Goal: Find specific page/section: Find specific page/section

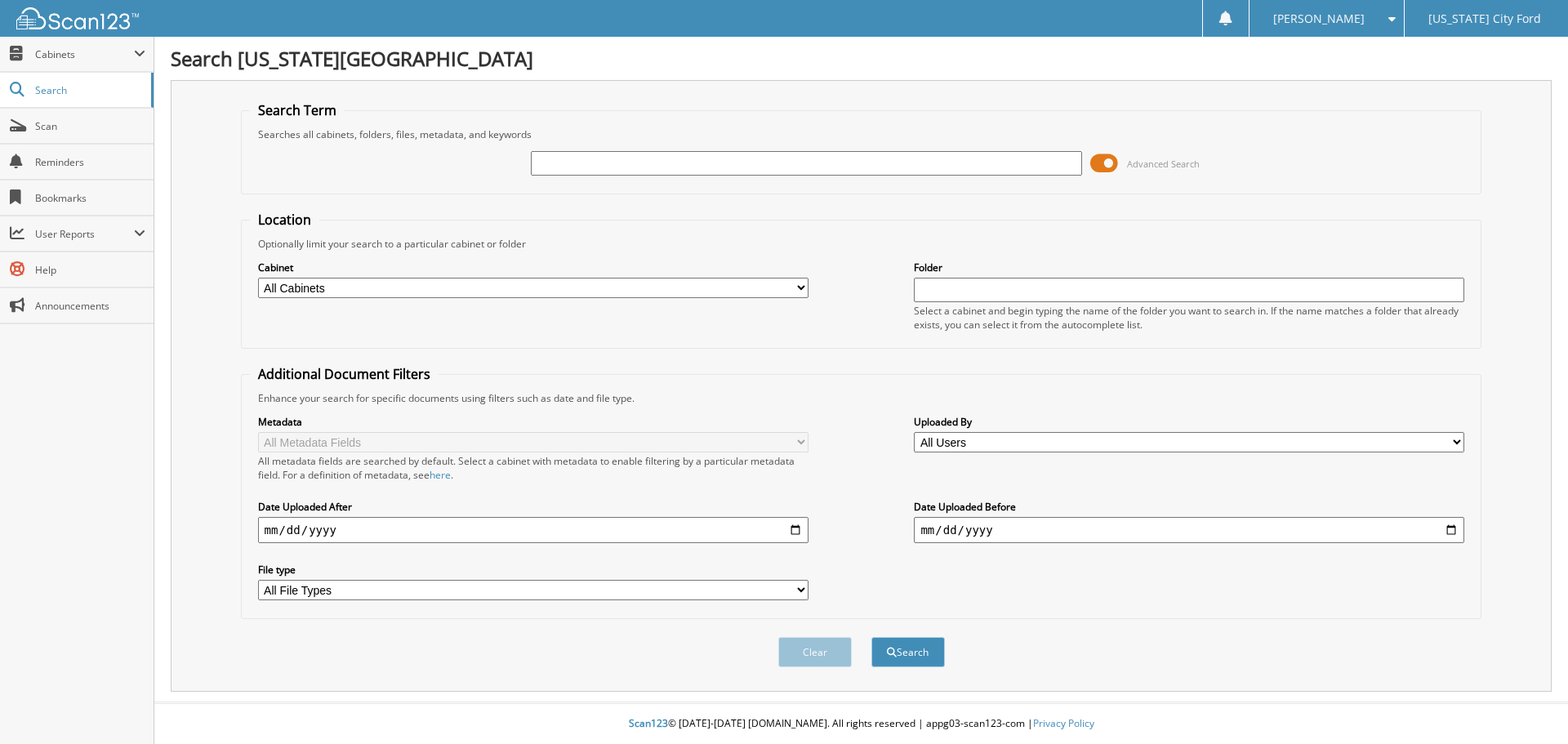
drag, startPoint x: 559, startPoint y: 168, endPoint x: 548, endPoint y: 164, distance: 11.7
click at [559, 168] on input "text" at bounding box center [805, 163] width 550 height 24
type input "MF1010"
click at [871, 637] on button "Search" at bounding box center [908, 652] width 74 height 30
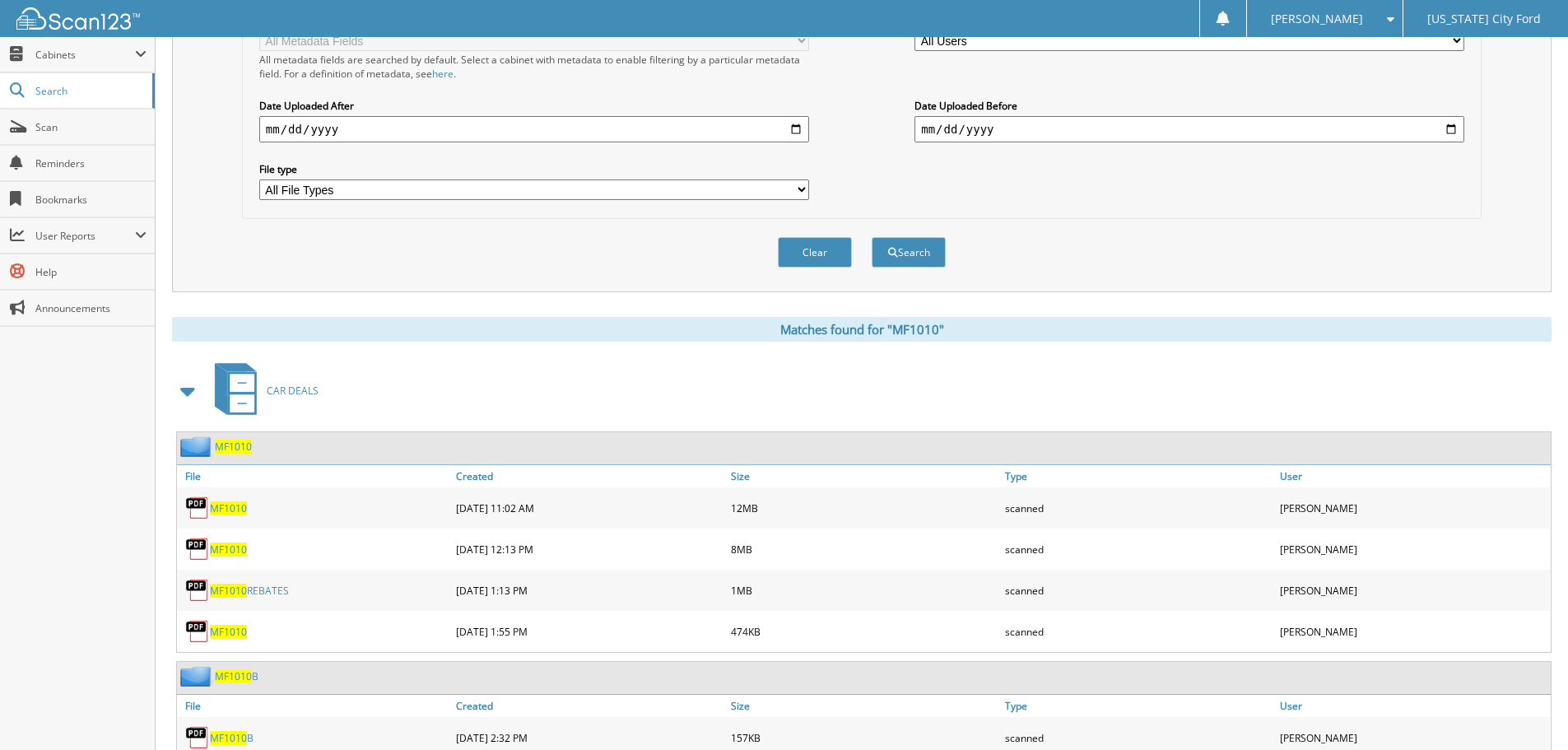
scroll to position [412, 0]
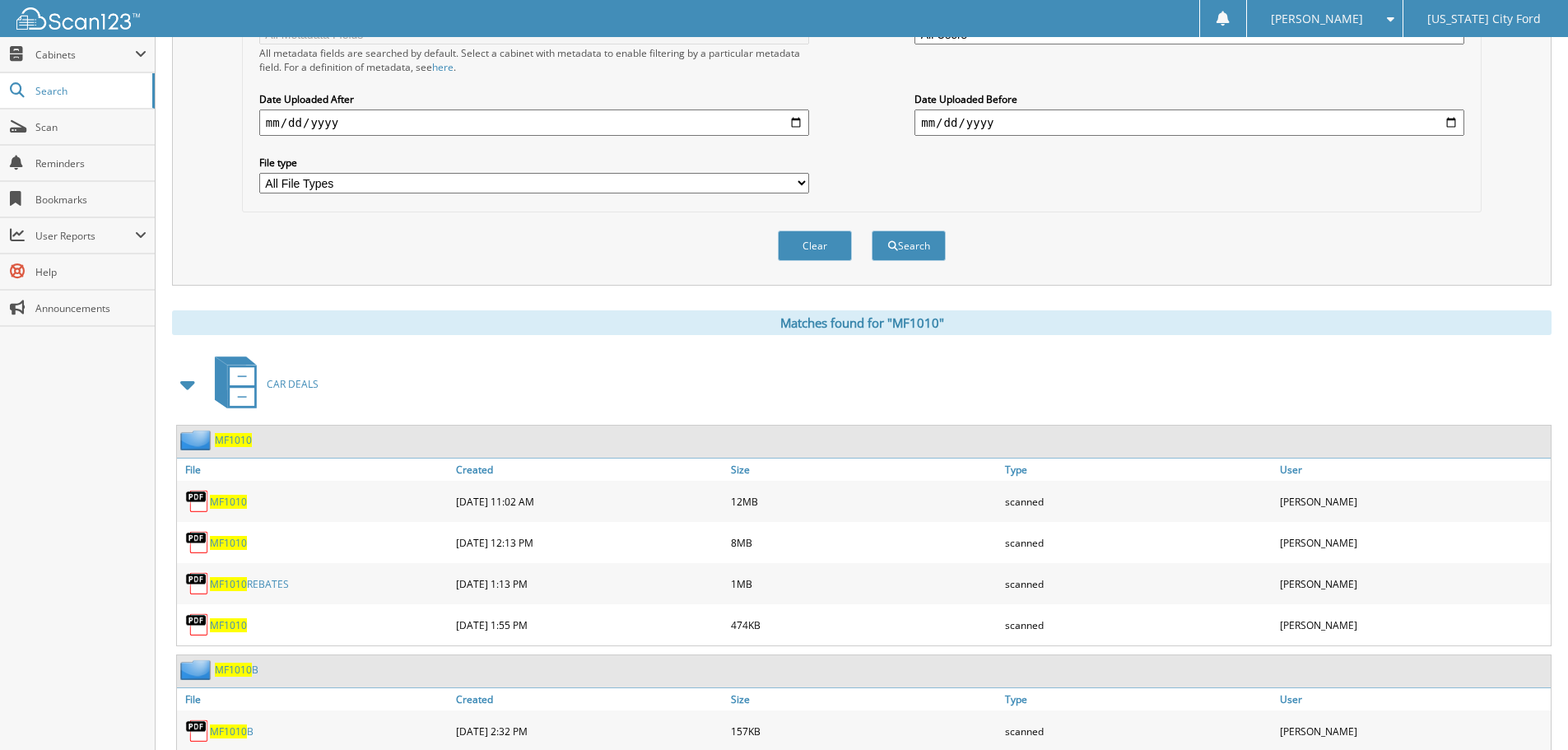
click at [232, 542] on span "MF1010" at bounding box center [229, 543] width 37 height 14
click at [227, 503] on span "MF1010" at bounding box center [229, 502] width 37 height 14
click at [887, 186] on div "Metadata All Metadata Fields All metadata fields are searched by default. Selec…" at bounding box center [862, 100] width 1222 height 206
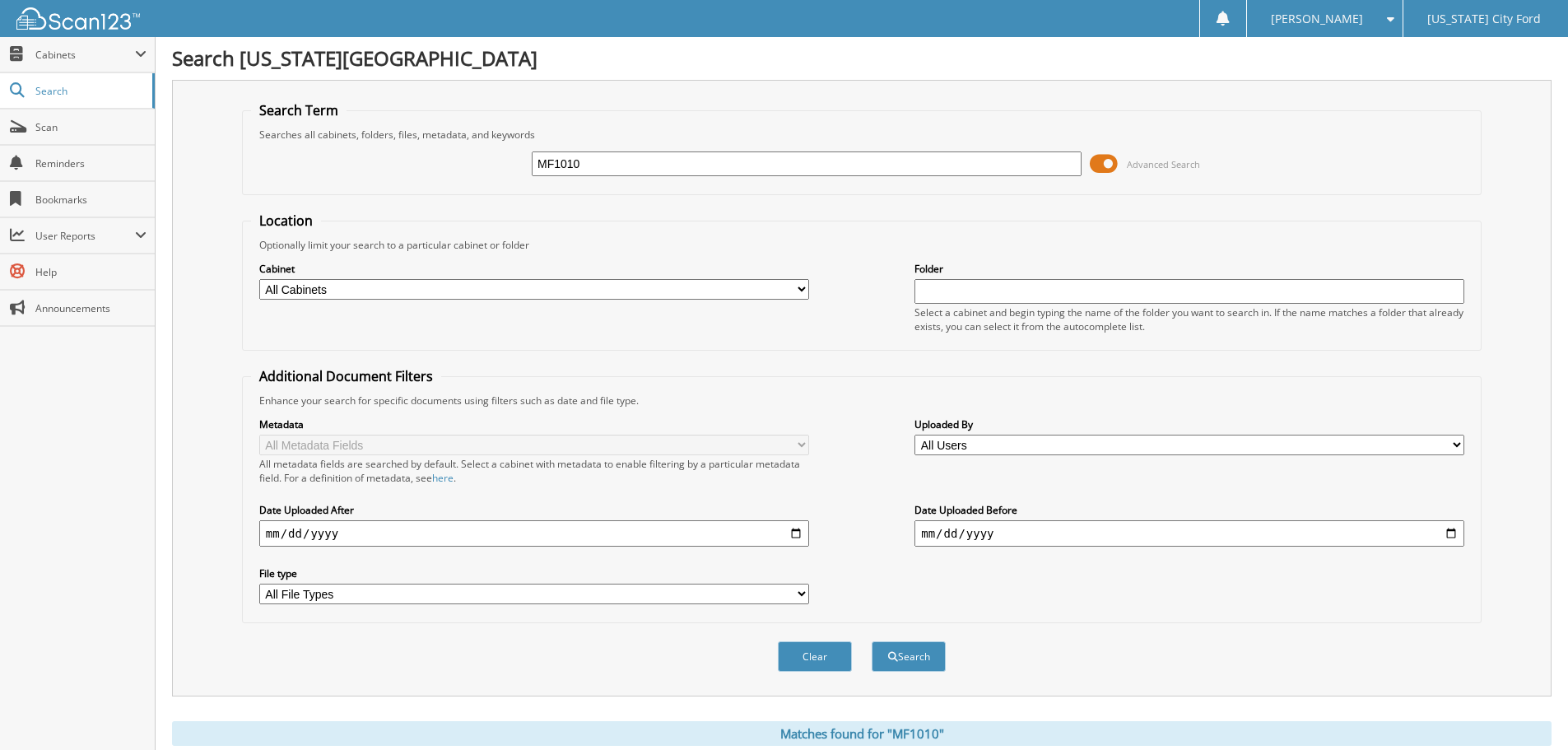
scroll to position [0, 0]
click at [55, 123] on span "Scan" at bounding box center [91, 127] width 111 height 14
